Goal: Communication & Community: Answer question/provide support

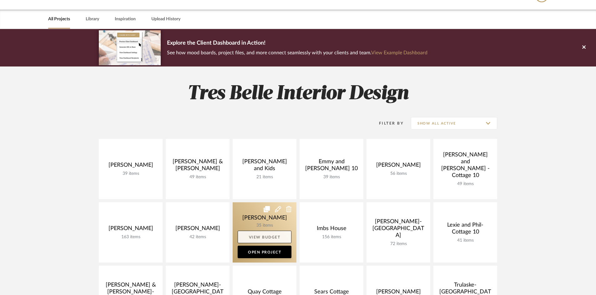
scroll to position [31, 0]
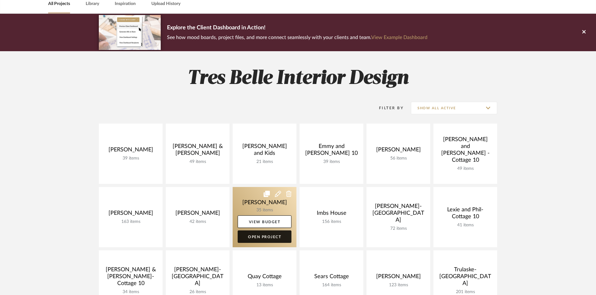
click at [275, 233] on link "Open Project" at bounding box center [264, 237] width 54 height 12
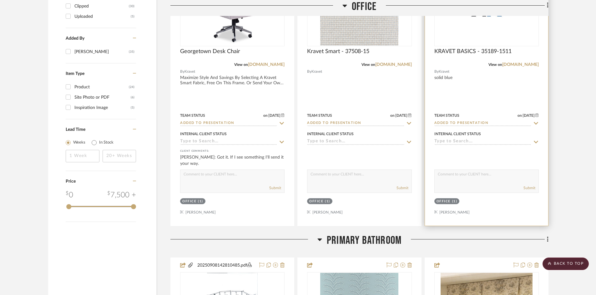
scroll to position [812, 0]
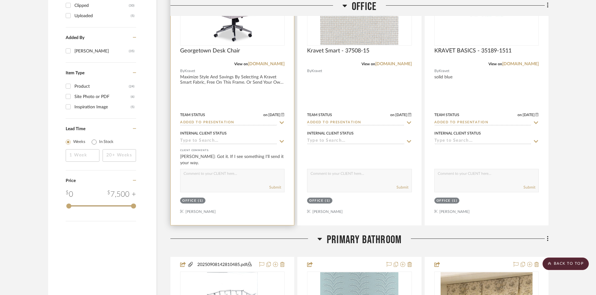
click at [244, 123] on input "Added to Presentation" at bounding box center [228, 123] width 97 height 6
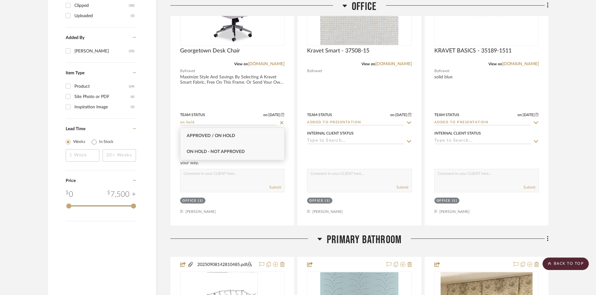
type input "on hold"
click at [230, 156] on div "On Hold - Not Approved" at bounding box center [232, 152] width 104 height 16
type input "[DATE]"
type input "On Hold - Not Approved"
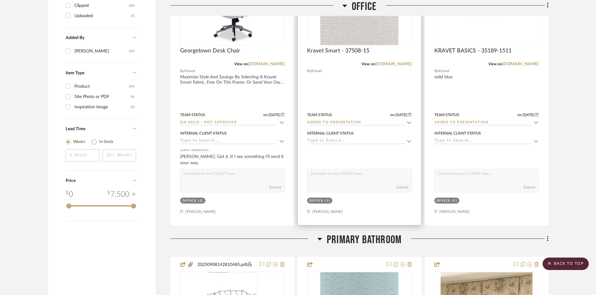
scroll to position [781, 0]
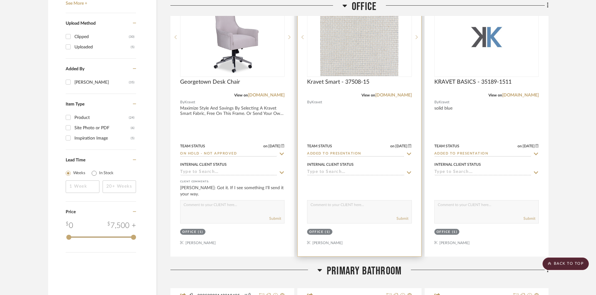
click at [361, 153] on input "Added to Presentation" at bounding box center [355, 154] width 97 height 6
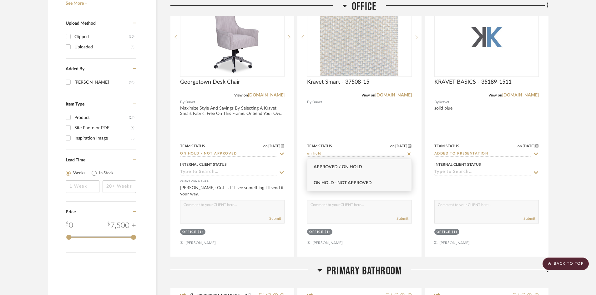
type input "on hold"
click at [361, 180] on div "On Hold - Not Approved" at bounding box center [359, 183] width 104 height 16
type input "[DATE]"
type input "On Hold - Not Approved"
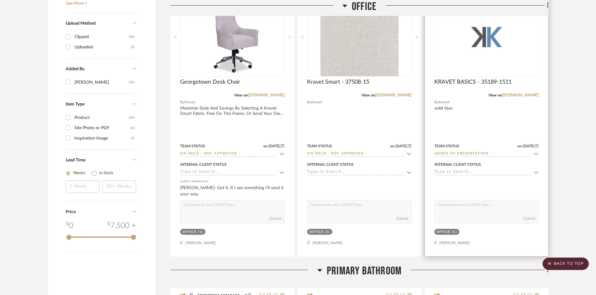
click at [467, 155] on input "Added to Presentation" at bounding box center [482, 154] width 97 height 6
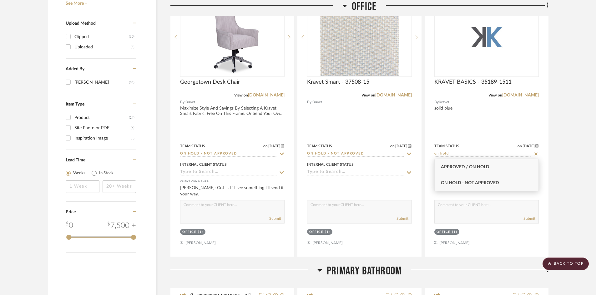
type input "on hold"
click at [475, 180] on div "On Hold - Not Approved" at bounding box center [486, 183] width 104 height 16
type input "[DATE]"
type input "On Hold - Not Approved"
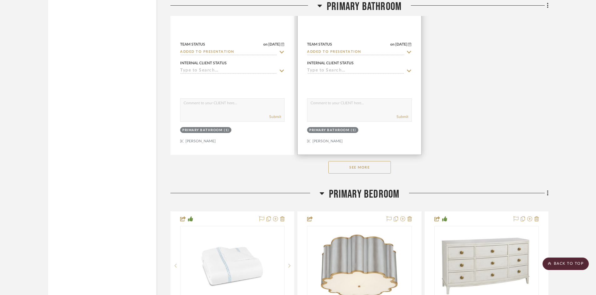
scroll to position [1750, 0]
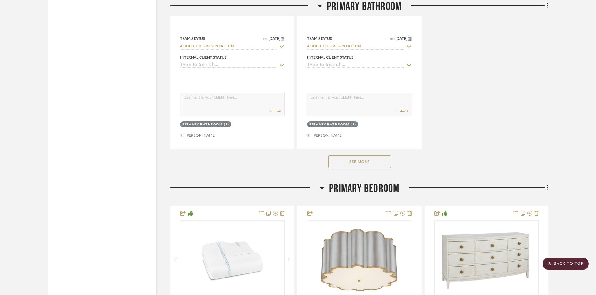
click at [364, 159] on button "See More" at bounding box center [359, 162] width 62 height 12
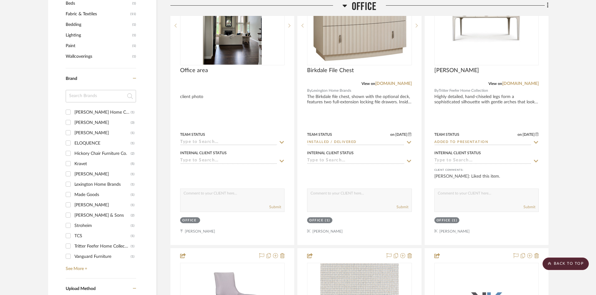
scroll to position [531, 0]
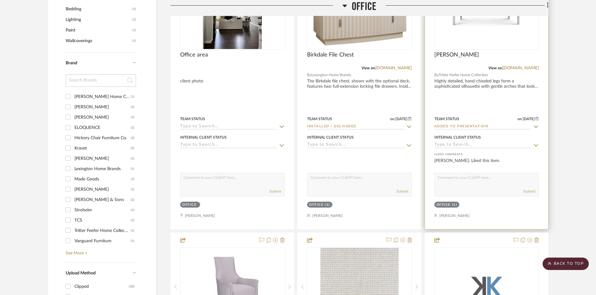
click at [0, 0] on img at bounding box center [0, 0] width 0 height 0
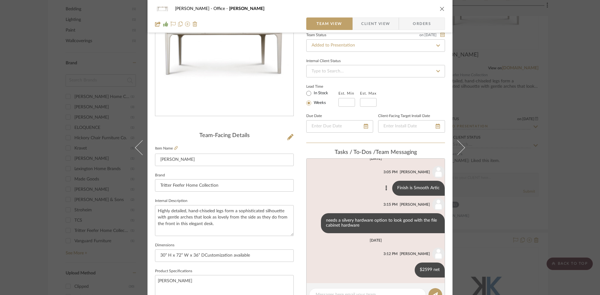
scroll to position [9, 0]
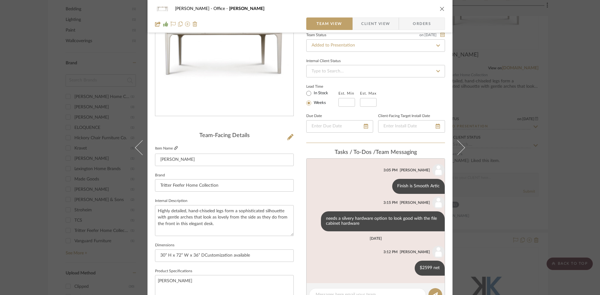
click at [174, 147] on icon at bounding box center [176, 148] width 4 height 4
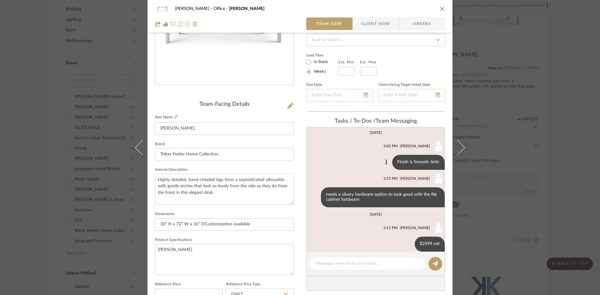
scroll to position [0, 0]
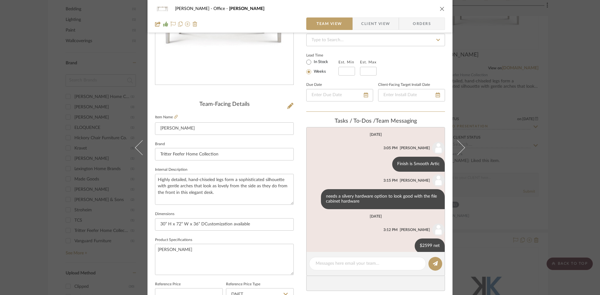
click at [440, 7] on icon "close" at bounding box center [442, 8] width 5 height 5
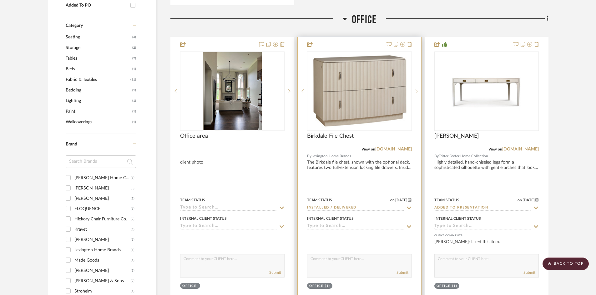
scroll to position [437, 0]
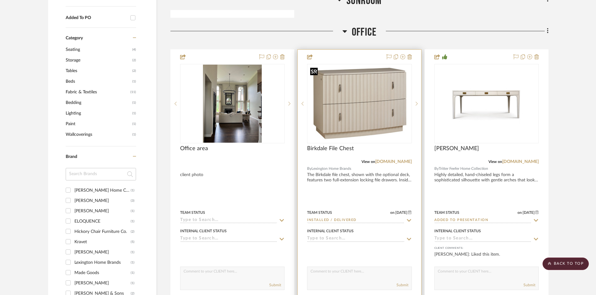
click at [351, 123] on img "0" at bounding box center [358, 103] width 103 height 77
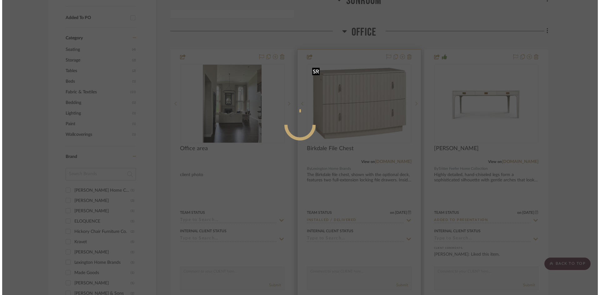
scroll to position [0, 0]
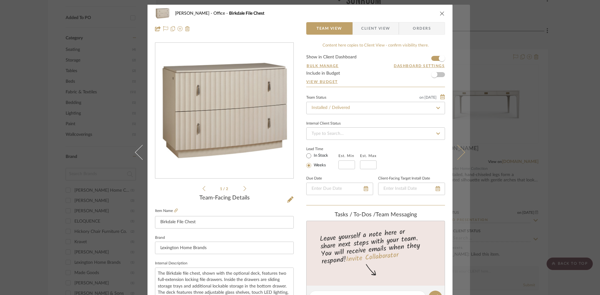
click at [461, 153] on icon at bounding box center [457, 152] width 15 height 15
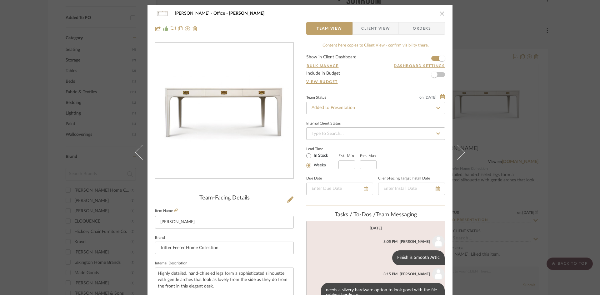
scroll to position [9, 0]
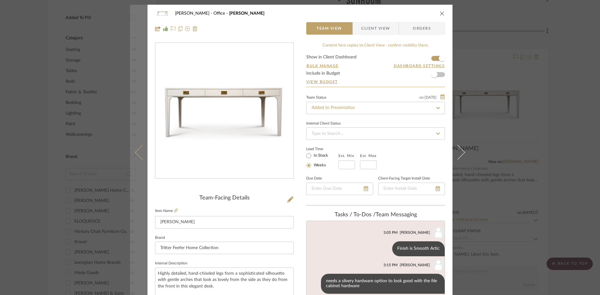
click at [133, 153] on button at bounding box center [138, 152] width 17 height 295
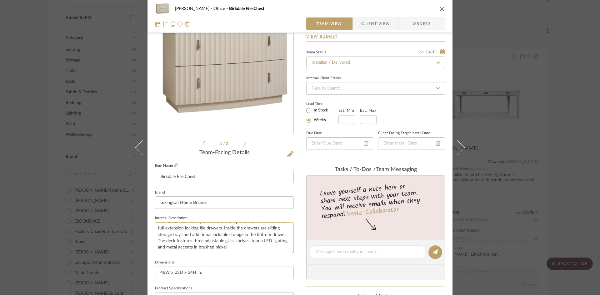
scroll to position [31, 0]
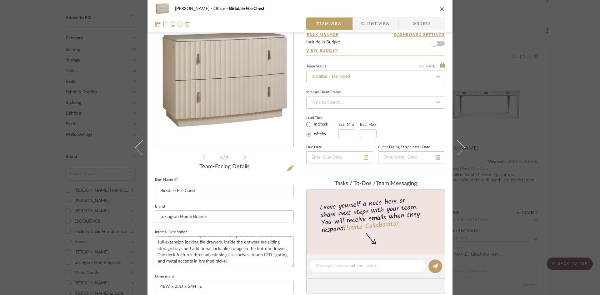
click at [243, 155] on icon at bounding box center [244, 158] width 3 height 6
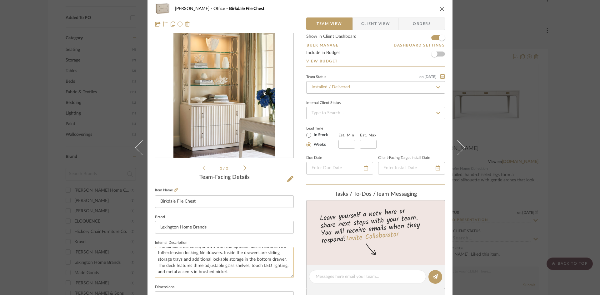
scroll to position [0, 0]
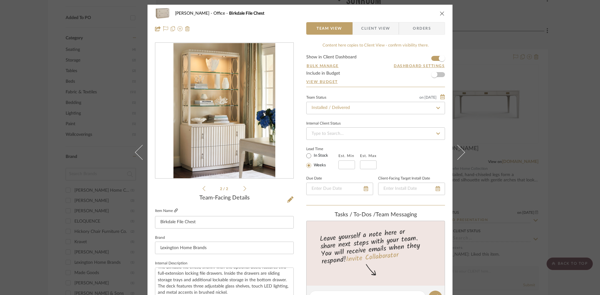
click at [174, 209] on icon at bounding box center [176, 211] width 4 height 4
drag, startPoint x: 441, startPoint y: 13, endPoint x: 437, endPoint y: 19, distance: 7.0
click at [441, 13] on icon "close" at bounding box center [442, 13] width 5 height 5
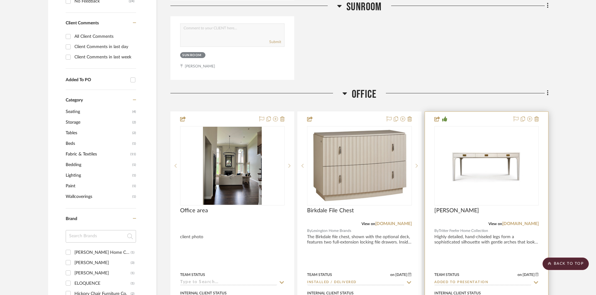
scroll to position [375, 0]
click at [471, 176] on img "0" at bounding box center [486, 166] width 78 height 78
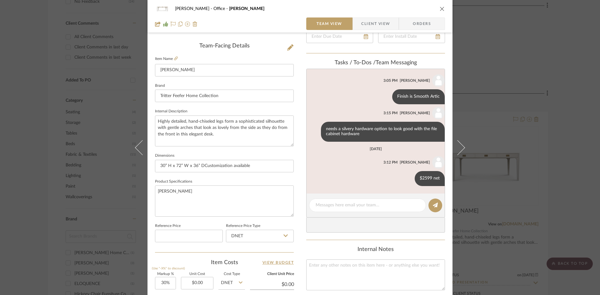
scroll to position [156, 0]
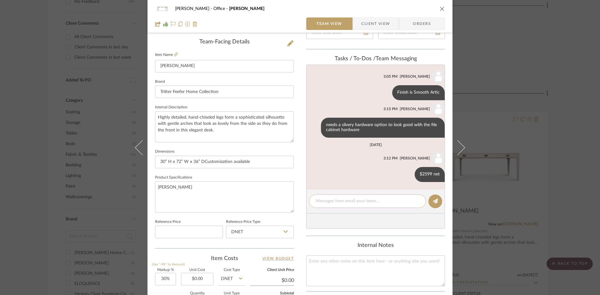
click at [373, 202] on textarea at bounding box center [368, 201] width 104 height 7
type textarea "NEED HARDWARE SELECTION"
click at [433, 203] on icon at bounding box center [435, 201] width 5 height 5
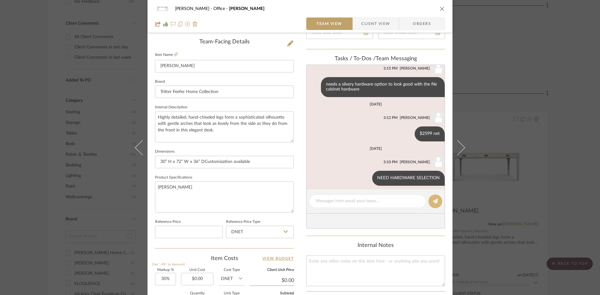
scroll to position [53, 0]
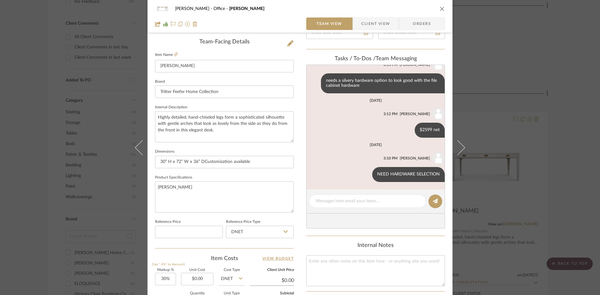
click at [440, 8] on icon "close" at bounding box center [442, 8] width 5 height 5
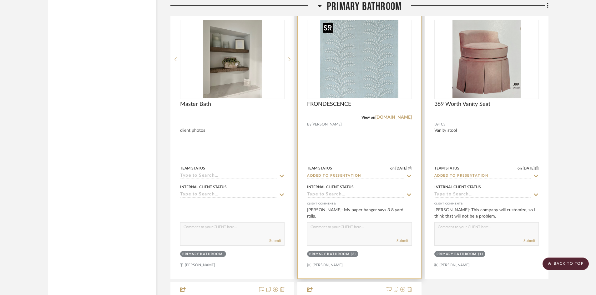
scroll to position [1344, 0]
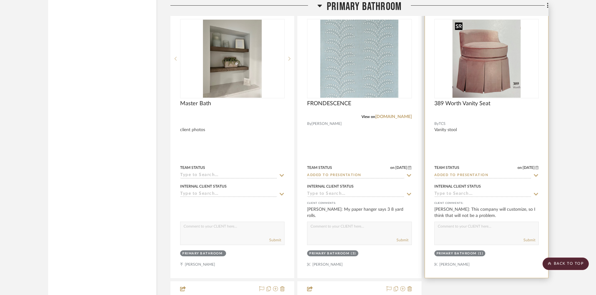
click at [481, 83] on img "0" at bounding box center [486, 59] width 68 height 78
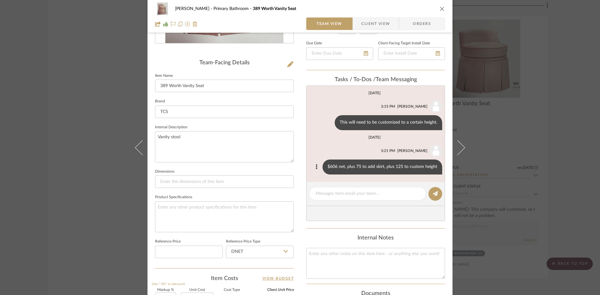
scroll to position [94, 0]
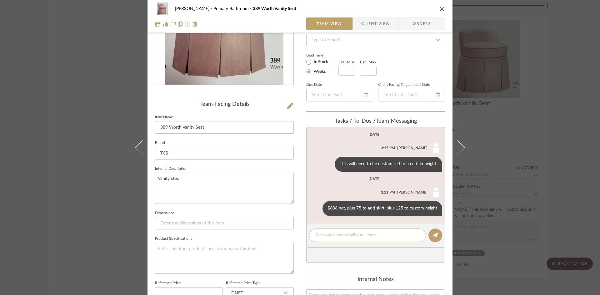
click at [361, 234] on textarea at bounding box center [368, 235] width 104 height 7
type textarea "NEED CUSTOM HEIGHT"
click at [435, 234] on icon at bounding box center [435, 235] width 5 height 5
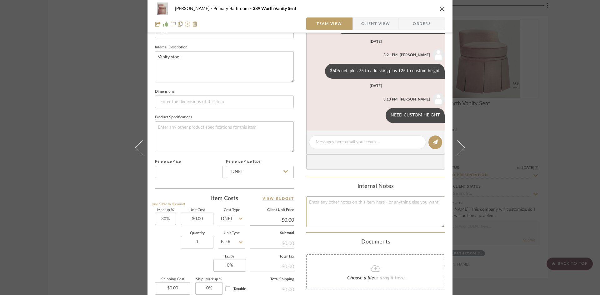
scroll to position [219, 0]
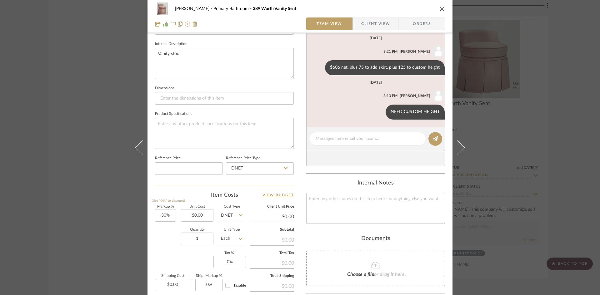
click at [440, 7] on icon "close" at bounding box center [442, 8] width 5 height 5
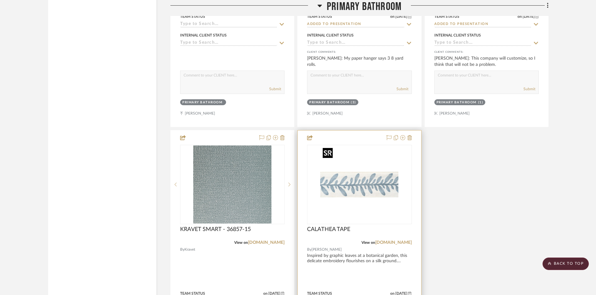
scroll to position [1531, 0]
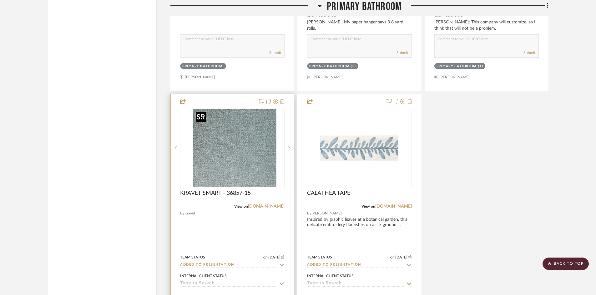
click at [242, 160] on div at bounding box center [232, 148] width 104 height 79
click at [216, 170] on img "0" at bounding box center [232, 148] width 78 height 78
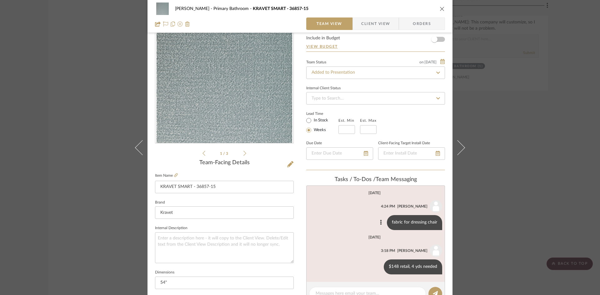
scroll to position [31, 0]
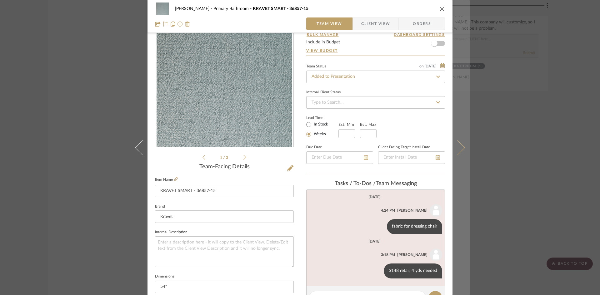
click at [460, 149] on icon at bounding box center [457, 147] width 15 height 15
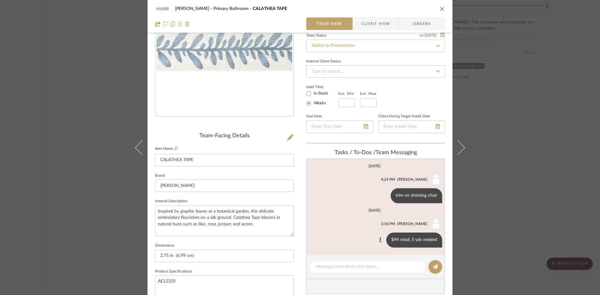
scroll to position [62, 0]
click at [339, 271] on div at bounding box center [367, 266] width 117 height 13
click at [342, 265] on textarea at bounding box center [368, 266] width 104 height 7
type textarea "t"
type textarea "TO BE APPLIED WHERE?"
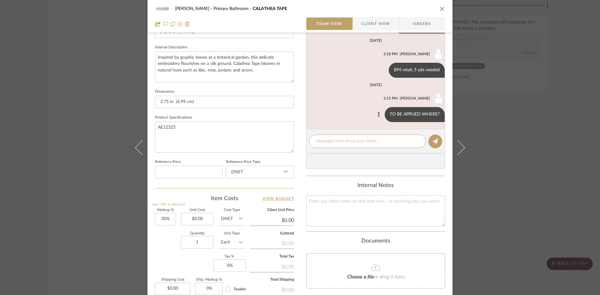
scroll to position [287, 0]
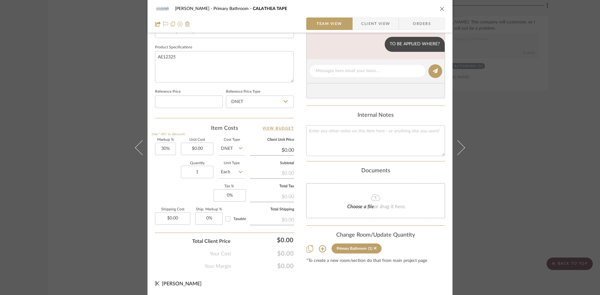
drag, startPoint x: 439, startPoint y: 7, endPoint x: 435, endPoint y: 16, distance: 9.4
click at [440, 7] on icon "close" at bounding box center [442, 8] width 5 height 5
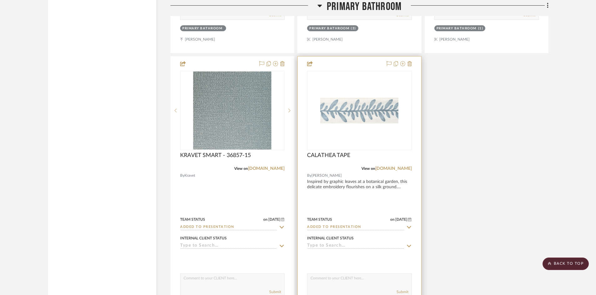
scroll to position [1562, 0]
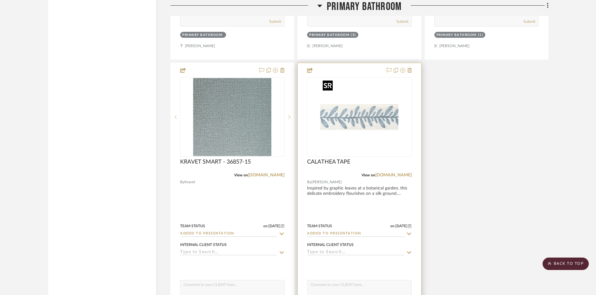
click at [351, 127] on img "0" at bounding box center [359, 117] width 78 height 78
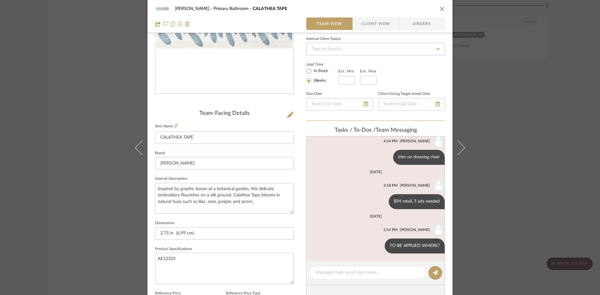
scroll to position [94, 0]
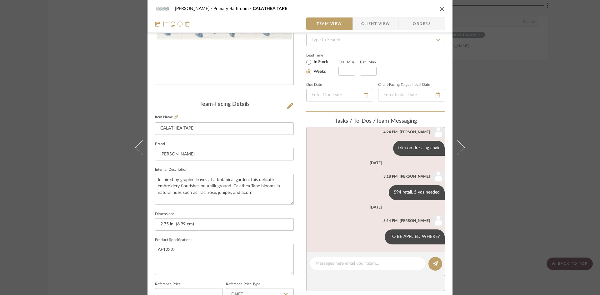
click at [440, 9] on icon "close" at bounding box center [442, 8] width 5 height 5
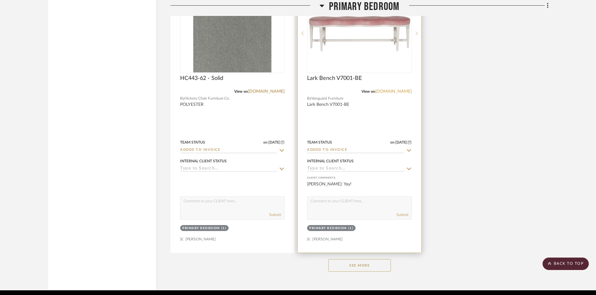
scroll to position [2555, 0]
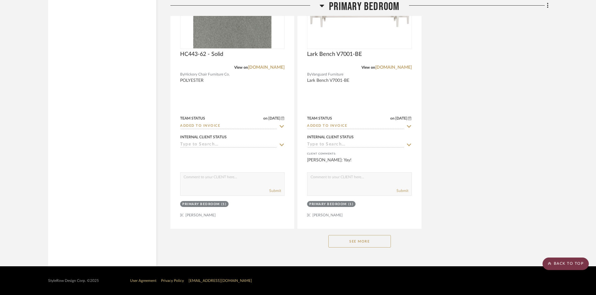
click at [557, 262] on scroll-to-top-button "BACK TO TOP" at bounding box center [565, 264] width 46 height 12
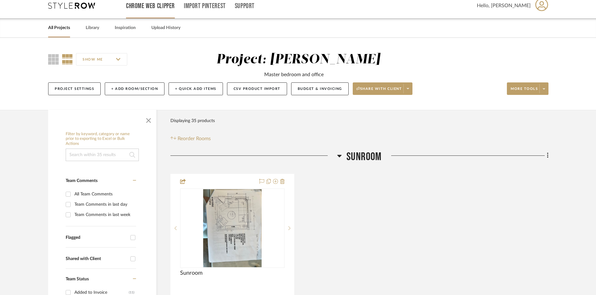
scroll to position [0, 0]
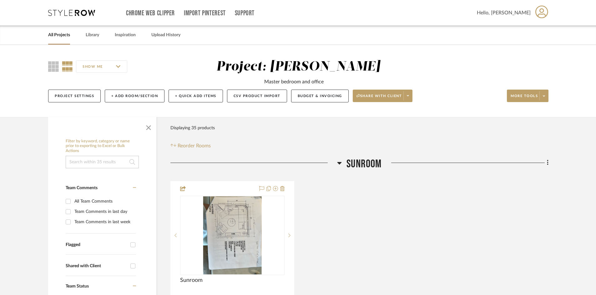
click at [55, 34] on link "All Projects" at bounding box center [59, 35] width 22 height 8
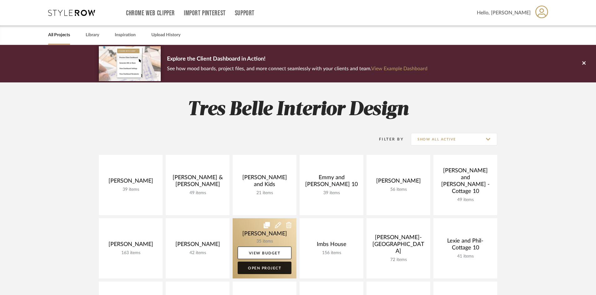
click at [273, 267] on link "Open Project" at bounding box center [264, 268] width 54 height 12
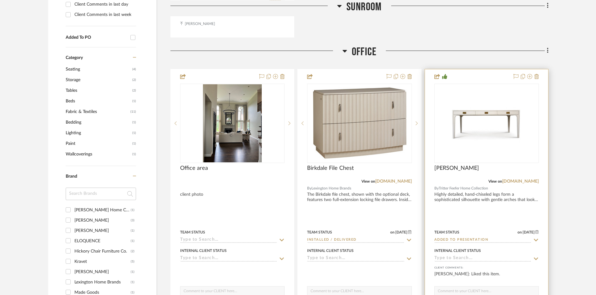
scroll to position [469, 0]
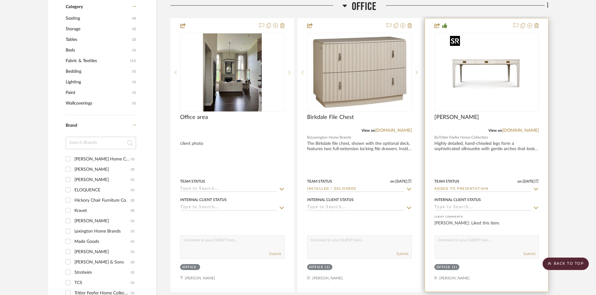
click at [0, 0] on img at bounding box center [0, 0] width 0 height 0
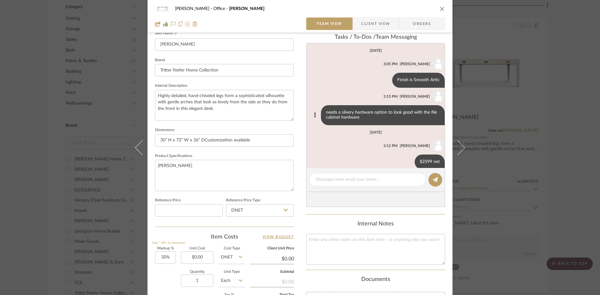
scroll to position [187, 0]
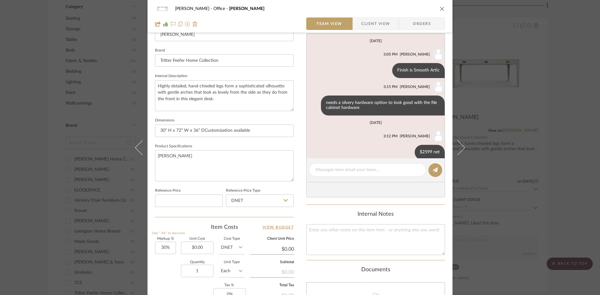
click at [440, 9] on icon "close" at bounding box center [442, 8] width 5 height 5
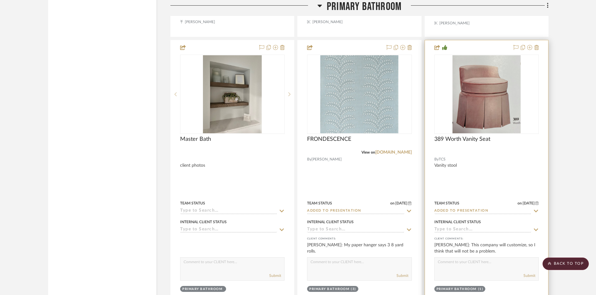
scroll to position [1312, 0]
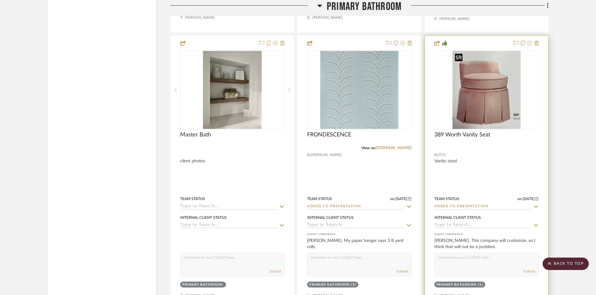
click at [0, 0] on img at bounding box center [0, 0] width 0 height 0
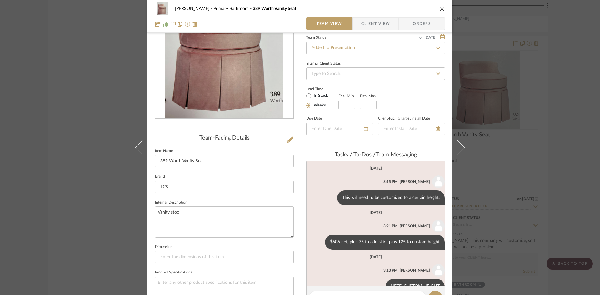
scroll to position [31, 0]
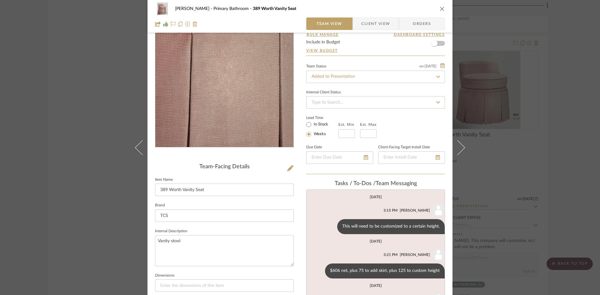
click at [230, 101] on img "0" at bounding box center [224, 80] width 118 height 136
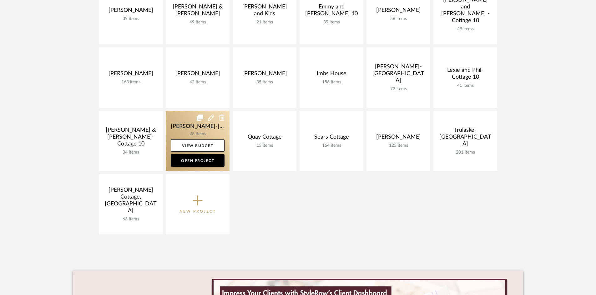
scroll to position [187, 0]
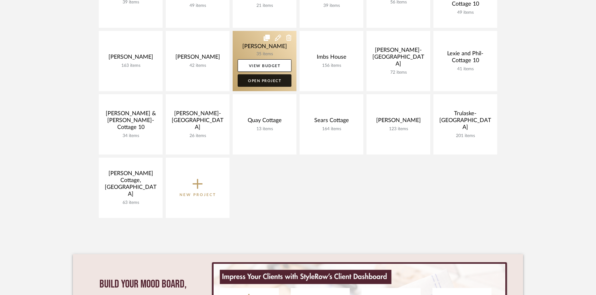
click at [267, 80] on link "Open Project" at bounding box center [264, 80] width 54 height 12
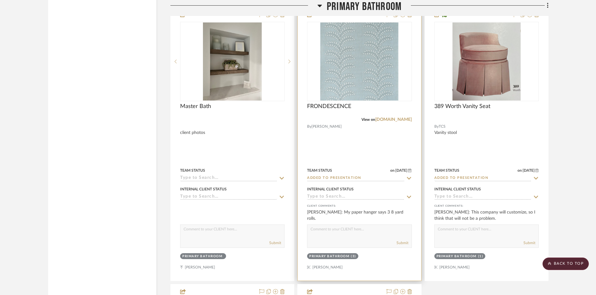
scroll to position [1344, 0]
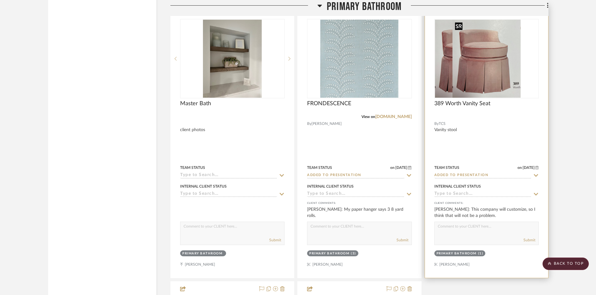
click at [499, 67] on div at bounding box center [486, 58] width 104 height 79
click at [478, 68] on img "0" at bounding box center [486, 59] width 68 height 78
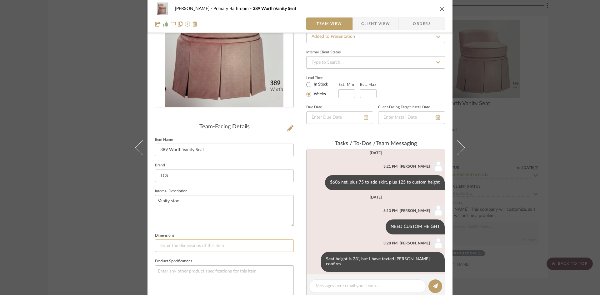
scroll to position [0, 0]
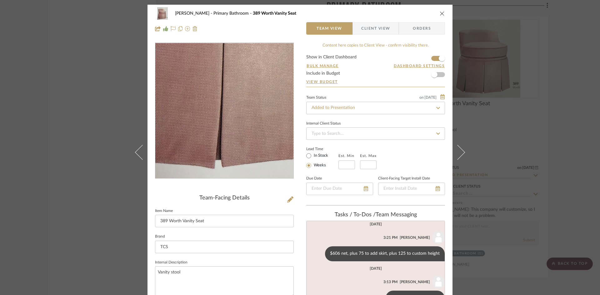
click at [219, 152] on img "0" at bounding box center [224, 111] width 118 height 136
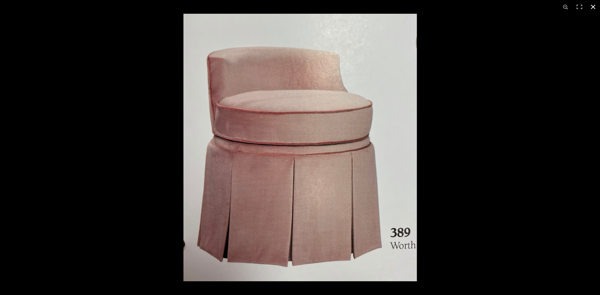
click at [592, 5] on button at bounding box center [593, 7] width 14 height 14
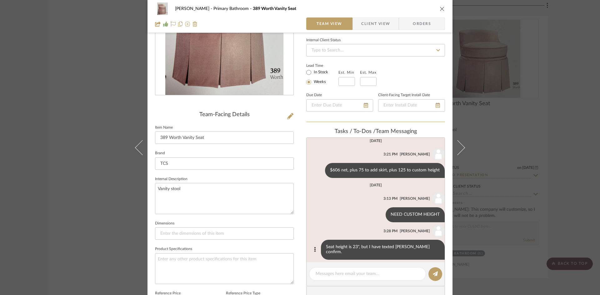
scroll to position [94, 0]
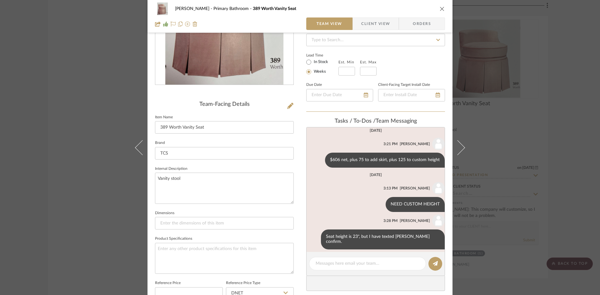
click at [440, 8] on icon "close" at bounding box center [442, 8] width 5 height 5
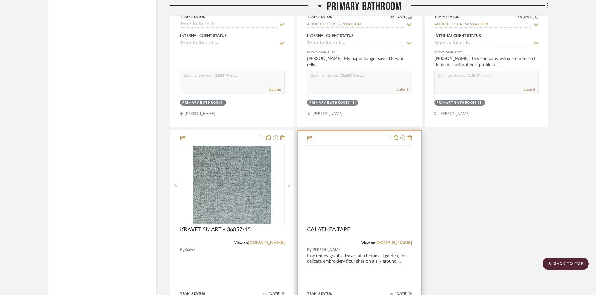
scroll to position [1500, 0]
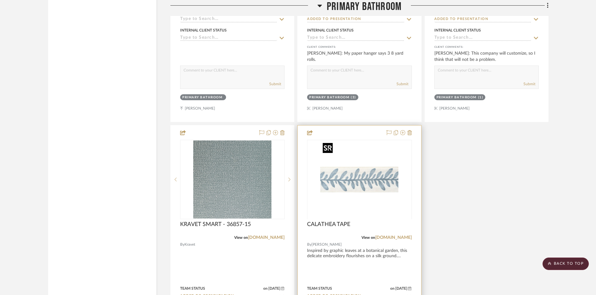
click at [358, 192] on div at bounding box center [359, 219] width 104 height 158
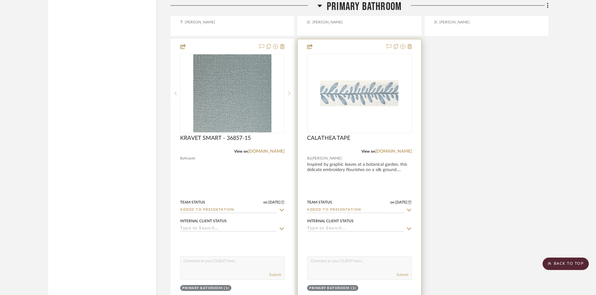
scroll to position [1594, 0]
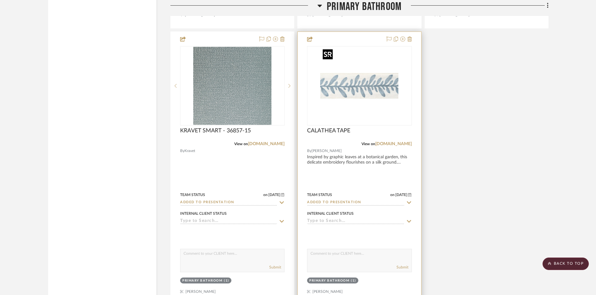
click at [344, 95] on img "0" at bounding box center [359, 86] width 78 height 78
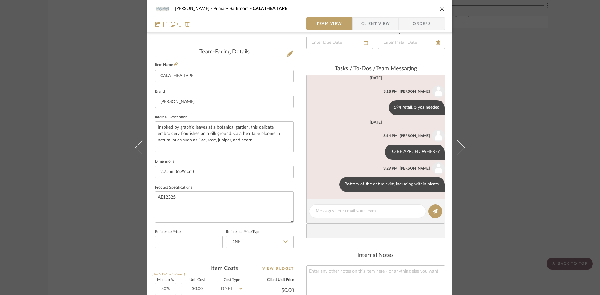
scroll to position [156, 0]
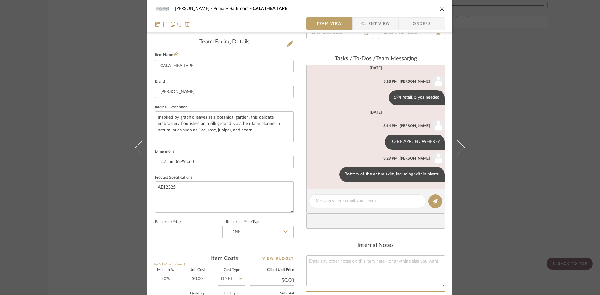
click at [440, 9] on icon "close" at bounding box center [442, 8] width 5 height 5
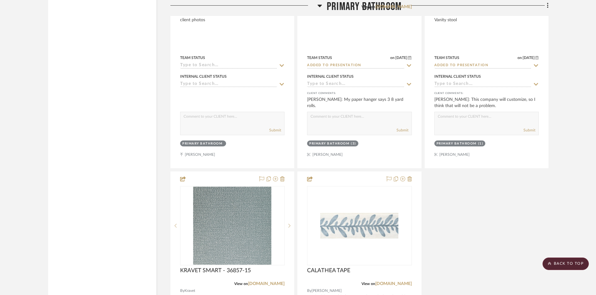
scroll to position [1437, 0]
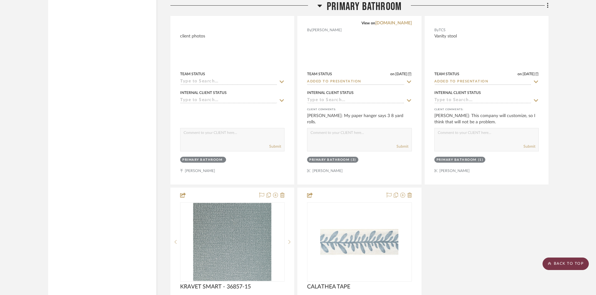
click at [555, 264] on scroll-to-top-button "BACK TO TOP" at bounding box center [565, 264] width 46 height 12
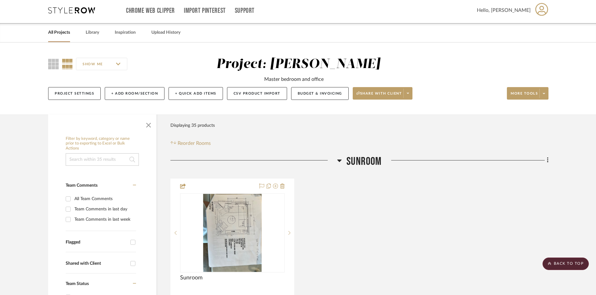
scroll to position [0, 0]
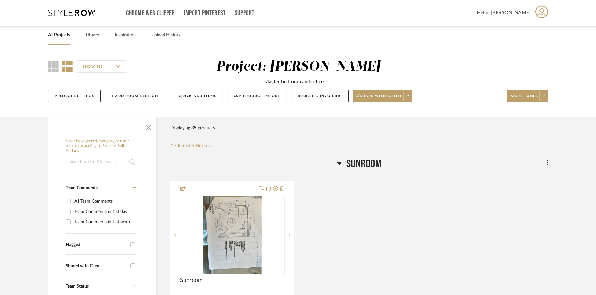
click at [59, 34] on link "All Projects" at bounding box center [59, 35] width 22 height 8
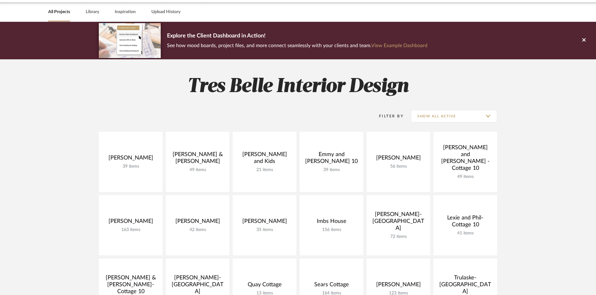
scroll to position [94, 0]
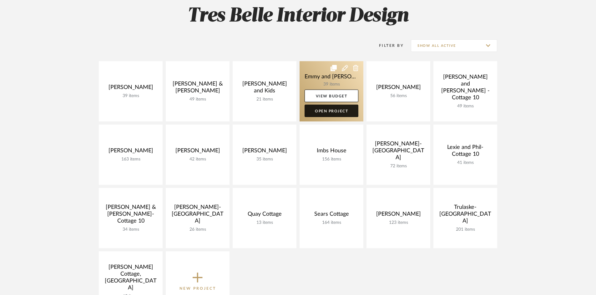
click at [339, 110] on link "Open Project" at bounding box center [331, 111] width 54 height 12
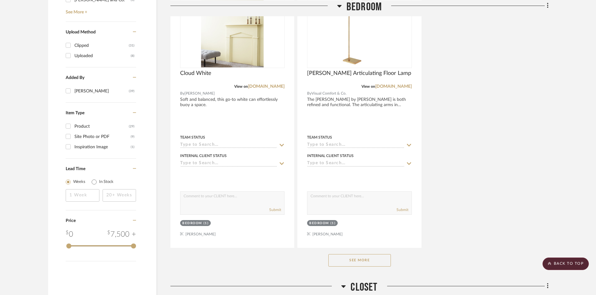
scroll to position [812, 0]
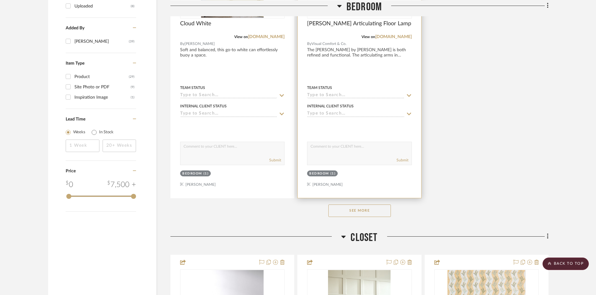
drag, startPoint x: 362, startPoint y: 208, endPoint x: 356, endPoint y: 195, distance: 15.1
click at [362, 208] on button "See More" at bounding box center [359, 211] width 62 height 12
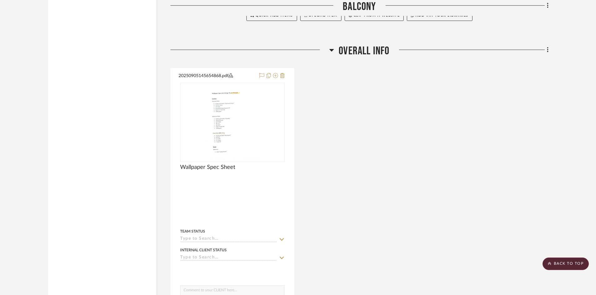
scroll to position [4003, 0]
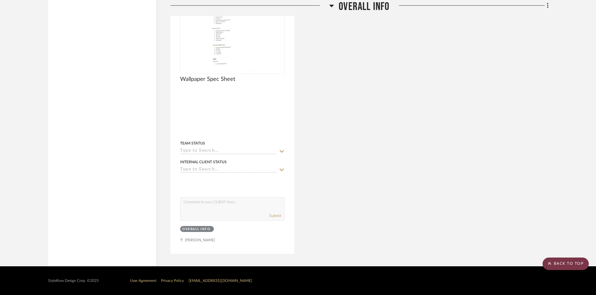
click at [565, 262] on scroll-to-top-button "BACK TO TOP" at bounding box center [565, 264] width 46 height 12
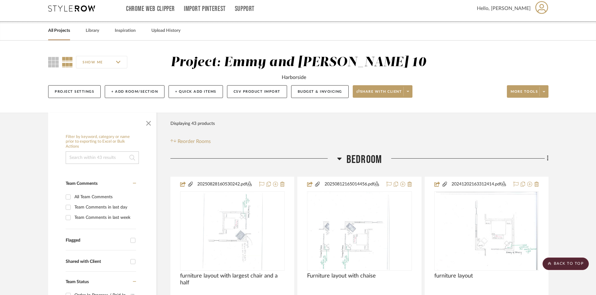
scroll to position [0, 0]
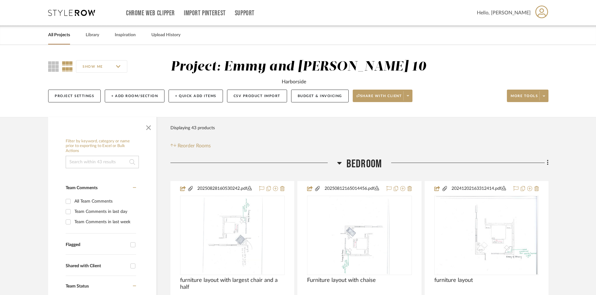
click at [58, 33] on link "All Projects" at bounding box center [59, 35] width 22 height 8
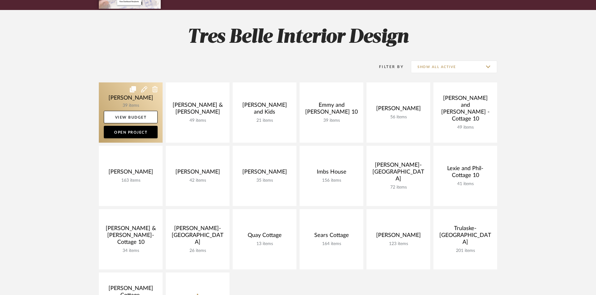
scroll to position [94, 0]
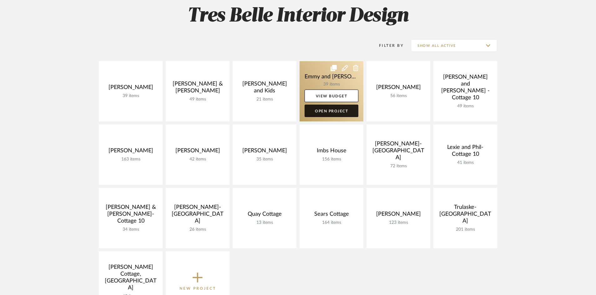
click at [322, 110] on link "Open Project" at bounding box center [331, 111] width 54 height 12
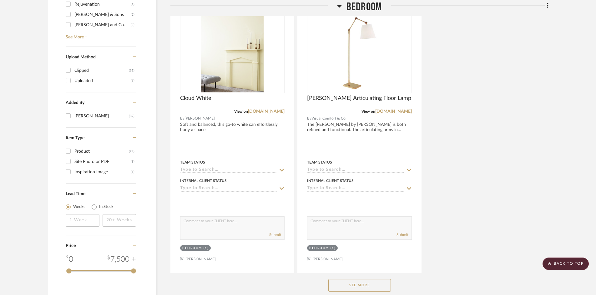
scroll to position [812, 0]
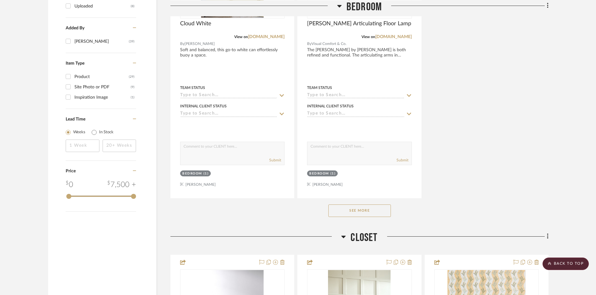
click at [349, 210] on button "See More" at bounding box center [359, 211] width 62 height 12
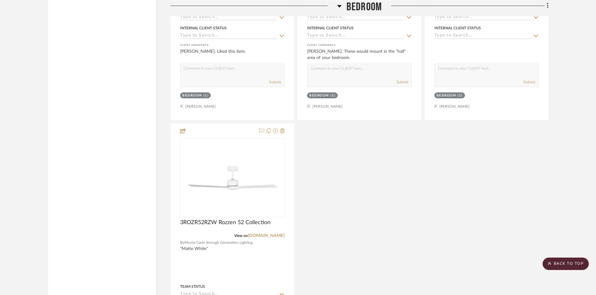
scroll to position [1906, 0]
